Goal: Transaction & Acquisition: Purchase product/service

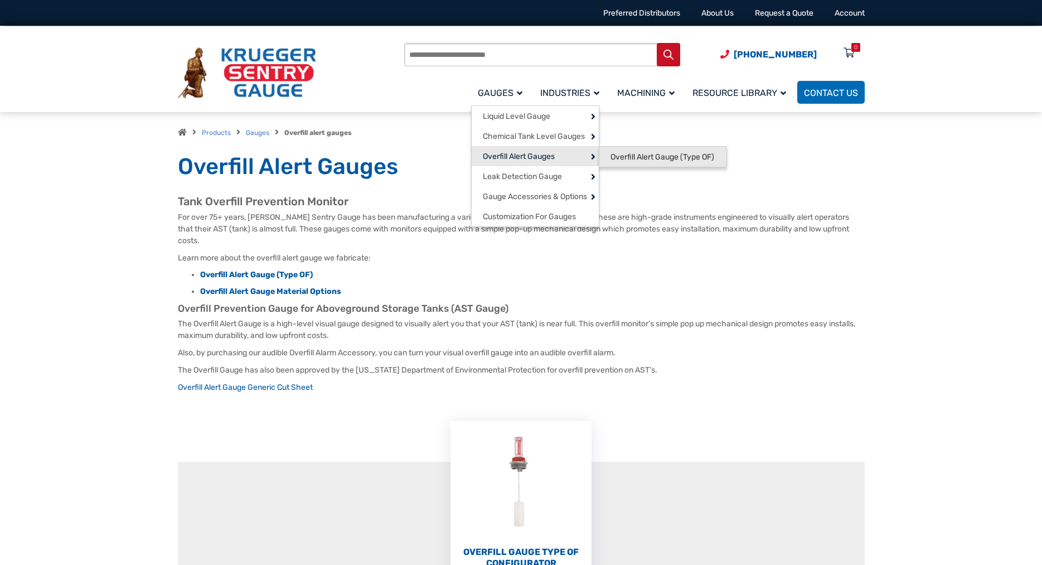
click at [634, 158] on span "Overfill Alert Gauge (Type OF)" at bounding box center [663, 157] width 104 height 10
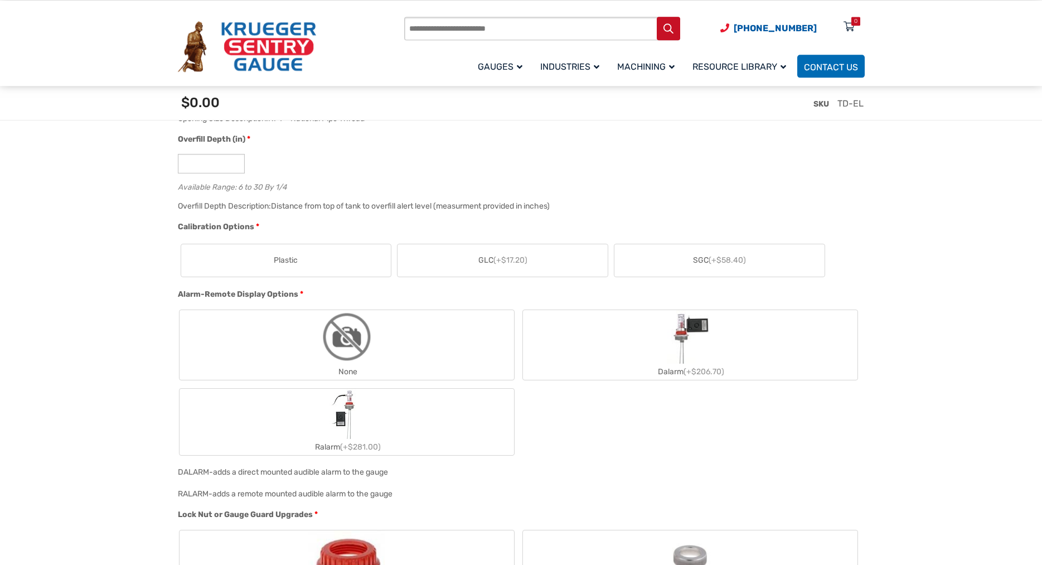
scroll to position [812, 0]
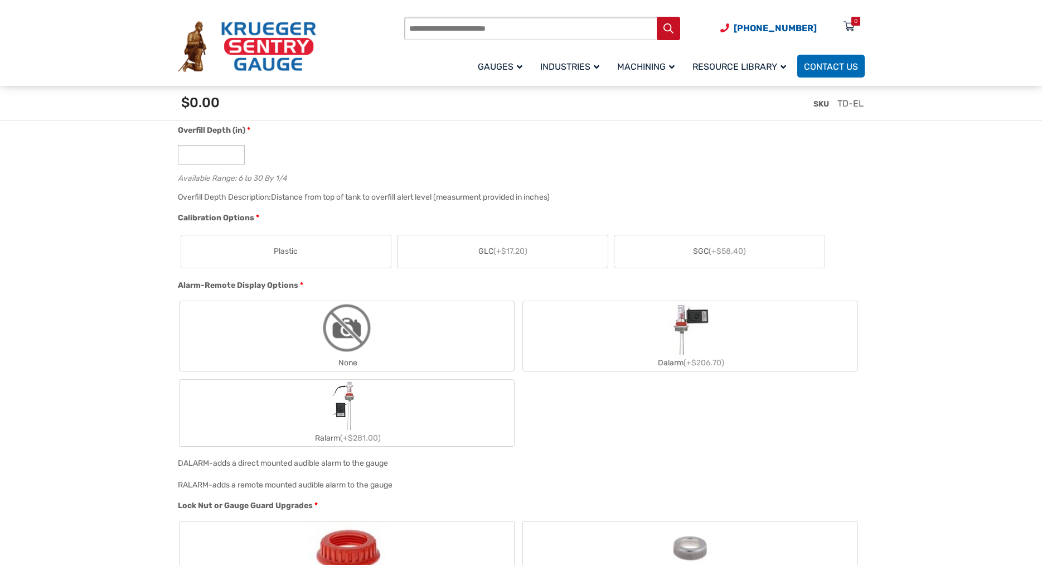
click at [682, 341] on img "Dalarm" at bounding box center [690, 328] width 46 height 54
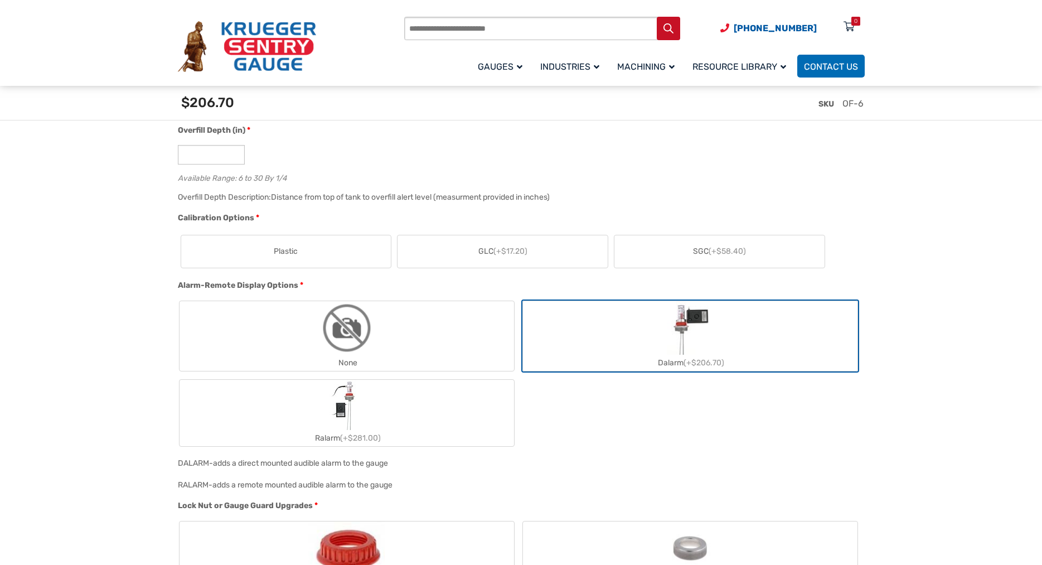
click at [682, 341] on img "Dalarm" at bounding box center [690, 328] width 46 height 54
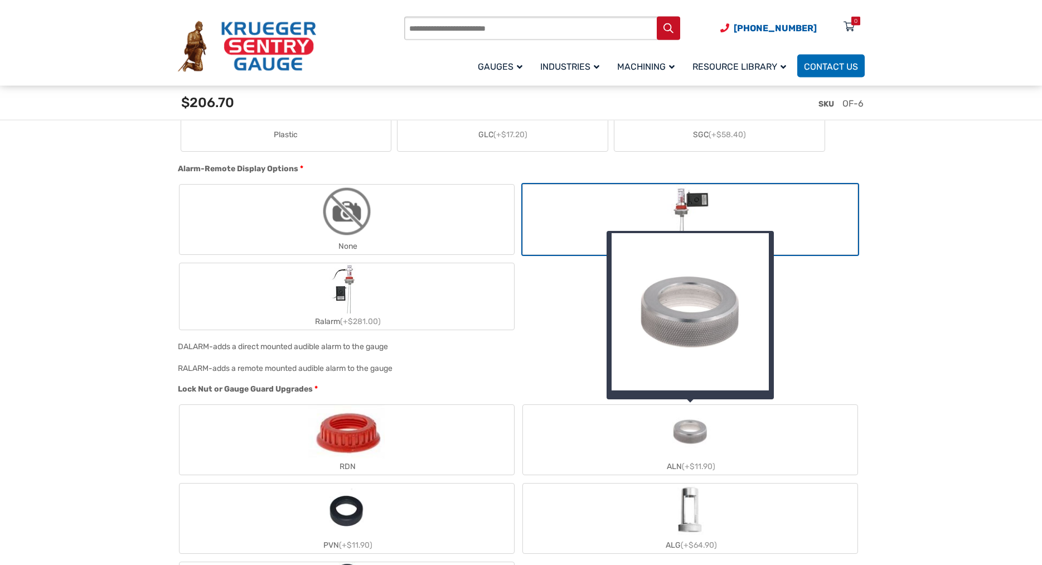
scroll to position [925, 0]
